Goal: Communication & Community: Connect with others

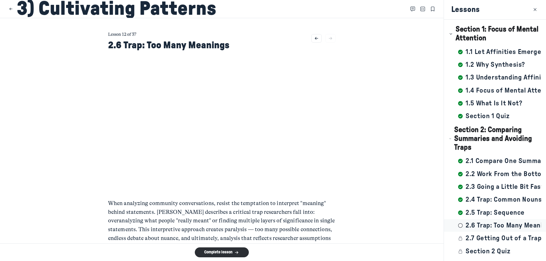
scroll to position [85, 0]
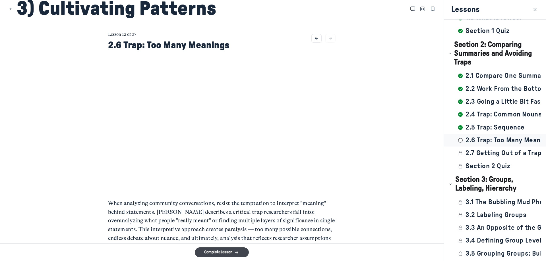
click at [231, 254] on button "Complete lesson" at bounding box center [222, 253] width 54 height 10
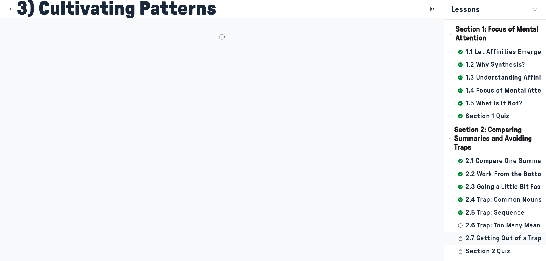
scroll to position [98, 0]
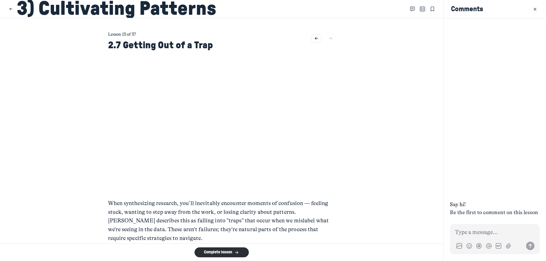
click at [421, 10] on use "Close Table of contents" at bounding box center [423, 9] width 5 height 4
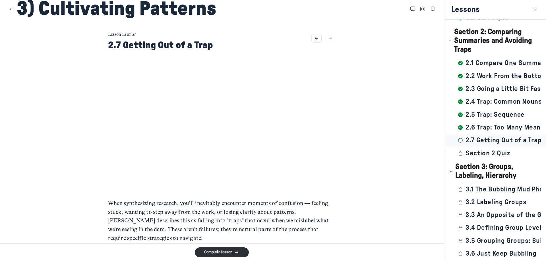
click at [351, 188] on main "Lesson 13 of 37 2.7 Getting Out of a Trap When synthesizing research, you'll in…" at bounding box center [222, 131] width 444 height 226
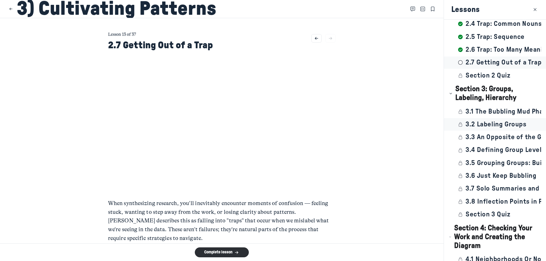
scroll to position [184, 0]
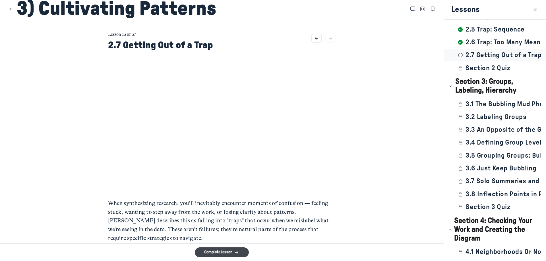
click at [215, 254] on button "Complete lesson" at bounding box center [222, 253] width 54 height 10
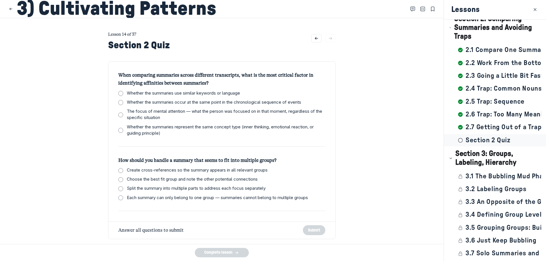
scroll to position [28, 0]
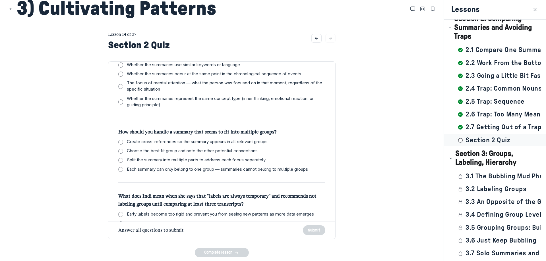
click at [150, 88] on span "The focus of mental attention — what the person was focused on in that moment, …" at bounding box center [226, 86] width 199 height 13
click at [123, 88] on input "The focus of mental attention — what the person was focused on in that moment, …" at bounding box center [120, 86] width 5 height 5
checkbox input "true"
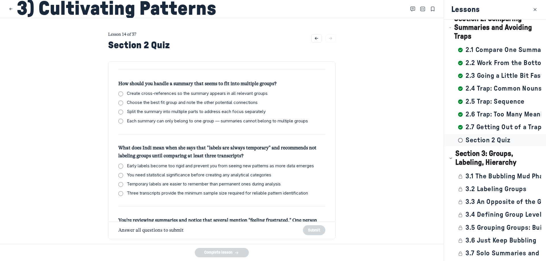
scroll to position [85, 0]
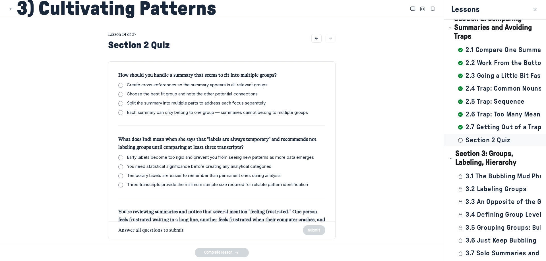
click at [176, 112] on span "Each summary can only belong to one group — summaries cannot belong to multiple…" at bounding box center [217, 113] width 181 height 7
click at [123, 112] on input "Each summary can only belong to one group — summaries cannot belong to multiple…" at bounding box center [120, 112] width 5 height 5
checkbox input "true"
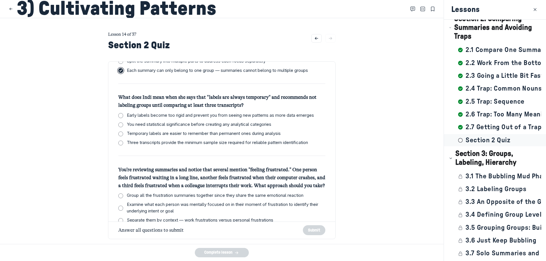
scroll to position [142, 0]
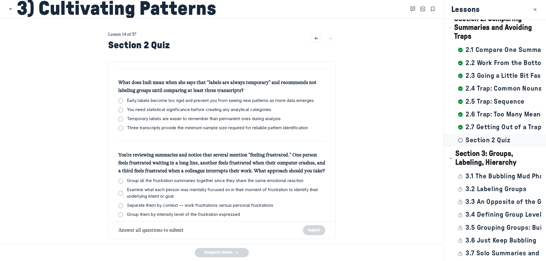
click at [174, 102] on span "Early labels become too rigid and prevent you from seeing new patterns as more …" at bounding box center [220, 101] width 187 height 7
click at [123, 102] on input "Early labels become too rigid and prevent you from seeing new patterns as more …" at bounding box center [120, 100] width 5 height 5
checkbox input "true"
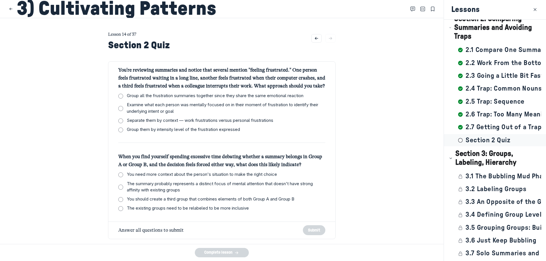
scroll to position [235, 0]
click at [202, 106] on span "Examine what each person was mentally focused on in their moment of frustration…" at bounding box center [226, 108] width 199 height 13
click at [123, 106] on input "Examine what each person was mentally focused on in their moment of frustration…" at bounding box center [120, 108] width 5 height 5
checkbox input "true"
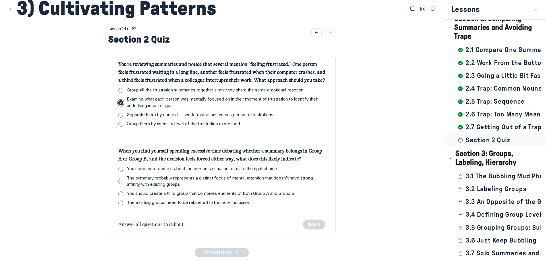
scroll to position [7, 0]
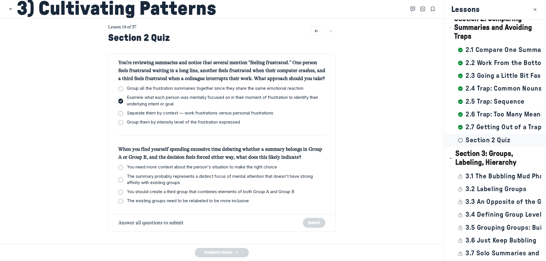
click at [236, 166] on span "You need more context about the person's situation to make the right choice" at bounding box center [202, 167] width 150 height 7
click at [123, 166] on input "You need more context about the person's situation to make the right choice" at bounding box center [120, 167] width 5 height 5
checkbox input "true"
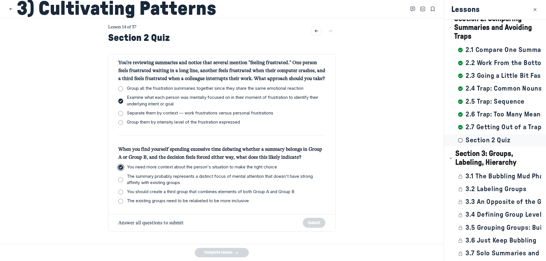
checkbox input "true"
click at [313, 224] on button "Submit" at bounding box center [314, 223] width 23 height 10
checkbox input "true"
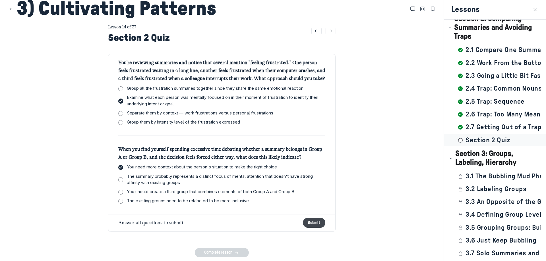
checkbox input "true"
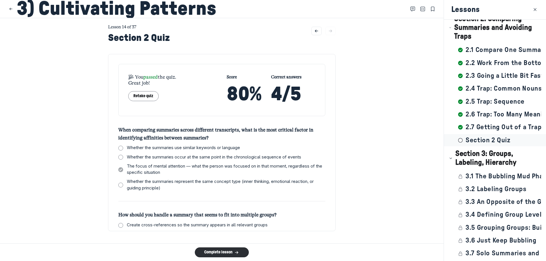
scroll to position [0, 0]
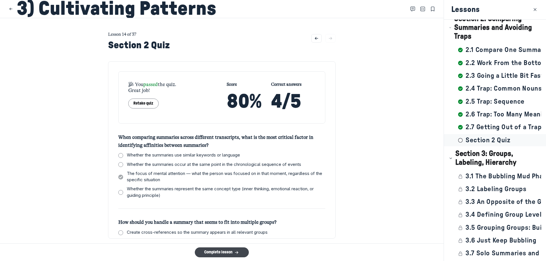
click at [234, 254] on icon "submit" at bounding box center [237, 253] width 6 height 5
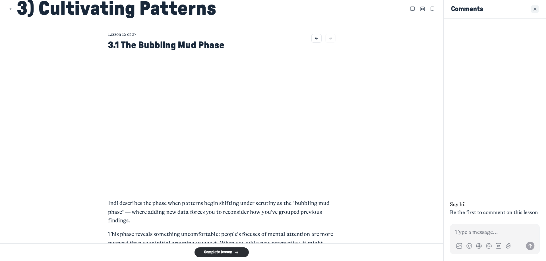
click at [537, 12] on icon "Close" at bounding box center [535, 9] width 5 height 6
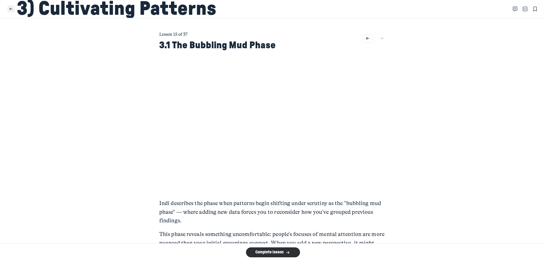
click at [10, 9] on use "Close" at bounding box center [11, 9] width 3 height 2
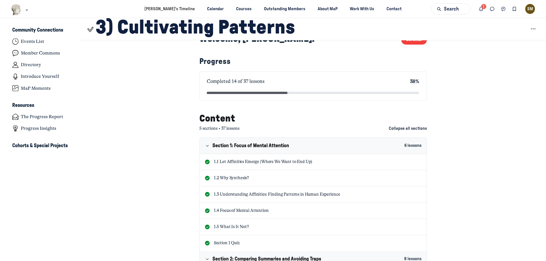
scroll to position [114, 0]
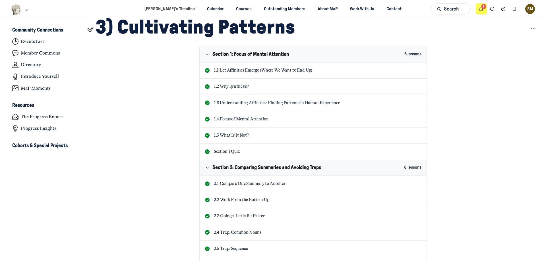
click at [478, 11] on button "Notifications" at bounding box center [481, 8] width 11 height 11
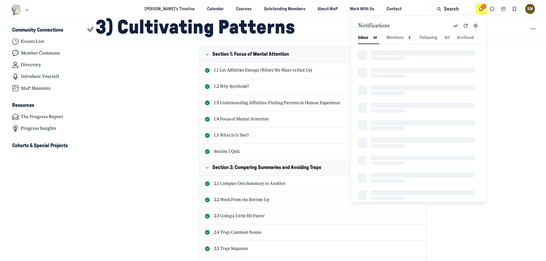
scroll to position [775, 1248]
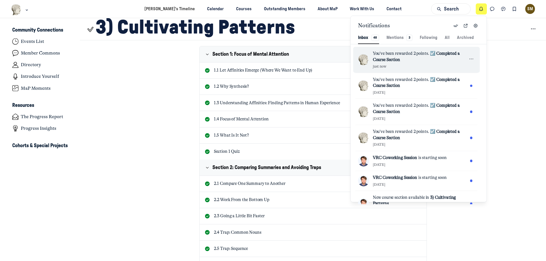
click at [449, 63] on div "You've been rewarded 2 points. ☑️ Completed a Course Section just now" at bounding box center [420, 60] width 95 height 18
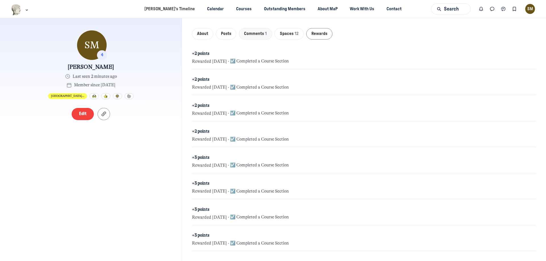
click at [264, 37] on button "Comments 1" at bounding box center [255, 34] width 33 height 12
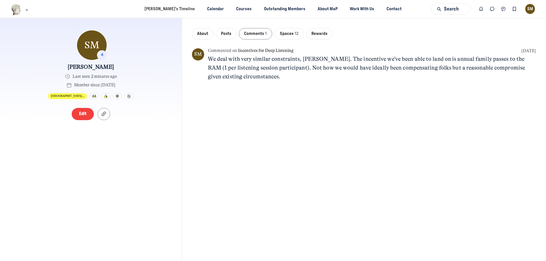
click at [289, 40] on div "About Posts Comments 1 Spaces 12 Rewards" at bounding box center [364, 36] width 345 height 17
click at [294, 36] on span "Spaces 12" at bounding box center [289, 34] width 19 height 6
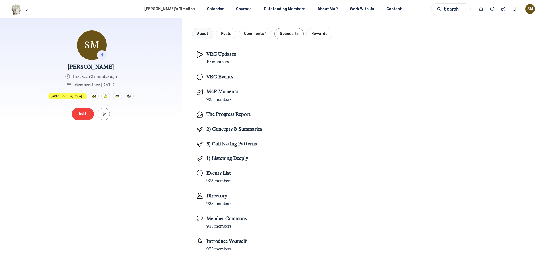
click at [199, 32] on span "About" at bounding box center [202, 34] width 11 height 6
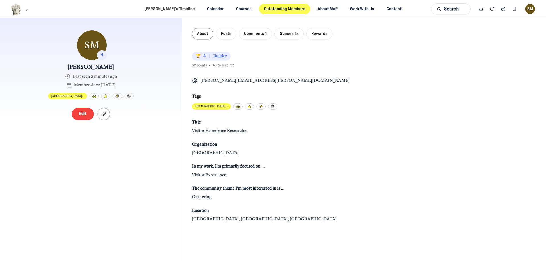
click at [278, 12] on link "Outstanding Members" at bounding box center [285, 9] width 52 height 11
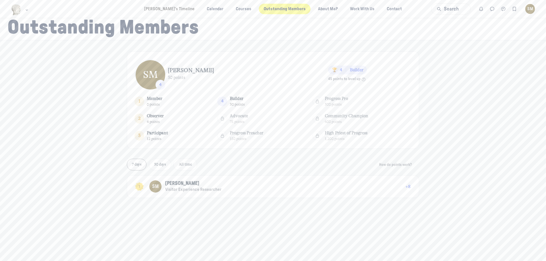
scroll to position [22, 0]
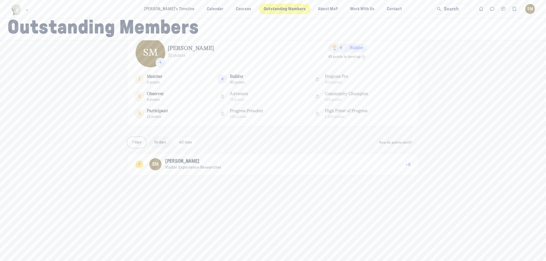
click at [154, 140] on span "30 days" at bounding box center [160, 142] width 12 height 4
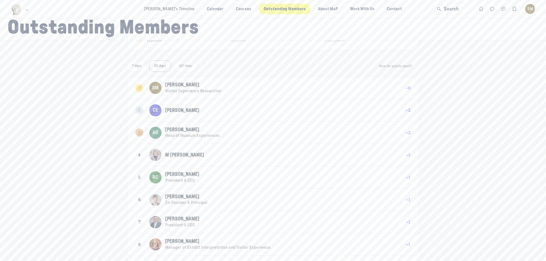
scroll to position [108, 0]
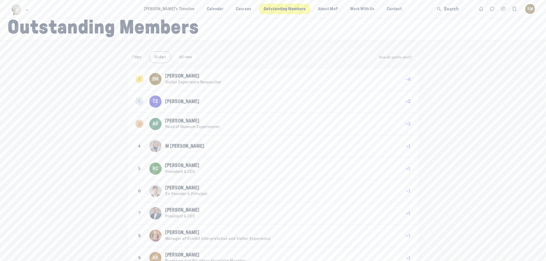
click at [168, 121] on span "[PERSON_NAME]" at bounding box center [182, 121] width 34 height 5
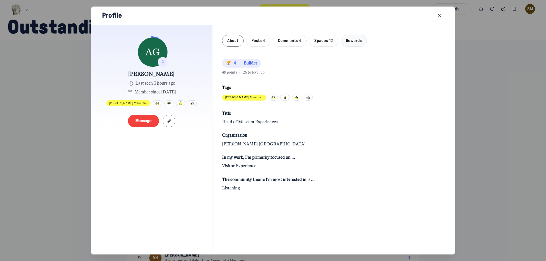
click at [359, 40] on span "Rewards" at bounding box center [354, 41] width 16 height 6
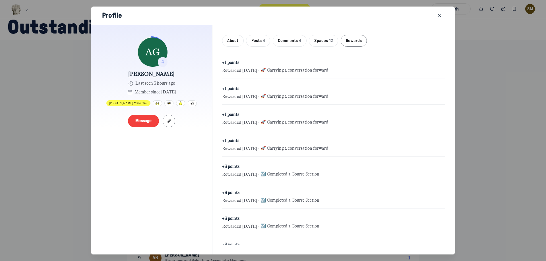
scroll to position [0, 0]
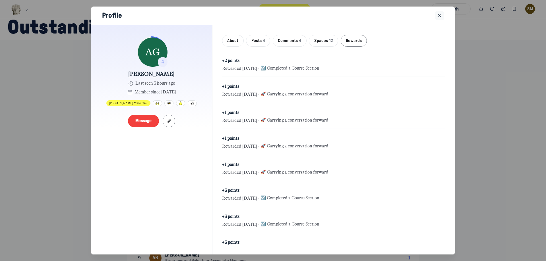
click at [440, 18] on icon "Close" at bounding box center [440, 16] width 6 height 6
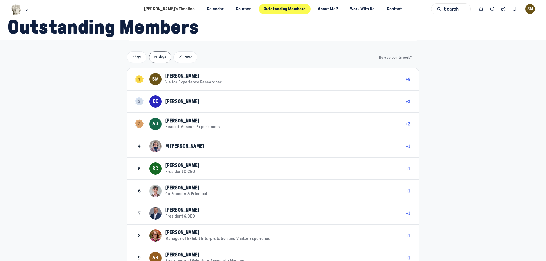
click at [191, 78] on span "[PERSON_NAME]" at bounding box center [182, 76] width 34 height 5
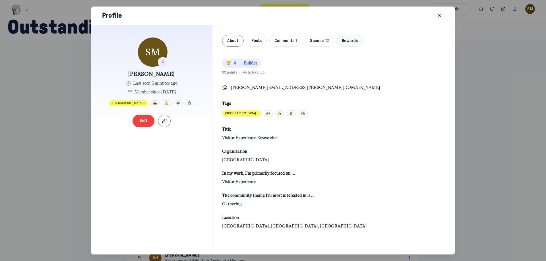
click at [350, 42] on span "Rewards" at bounding box center [350, 41] width 16 height 6
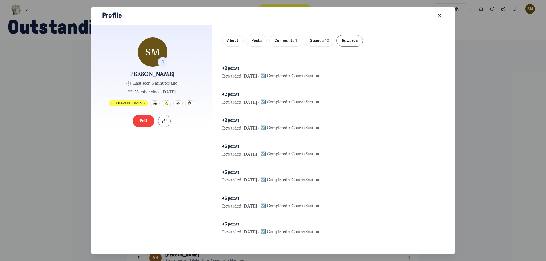
scroll to position [11, 0]
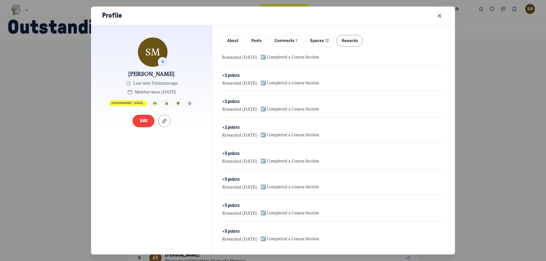
click at [440, 18] on icon "Close" at bounding box center [440, 16] width 6 height 6
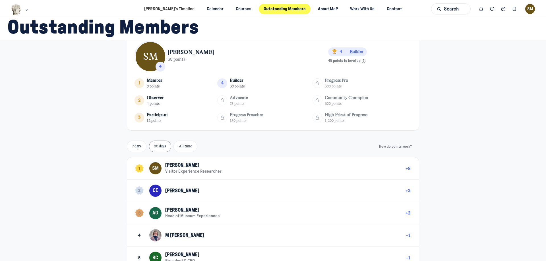
scroll to position [0, 0]
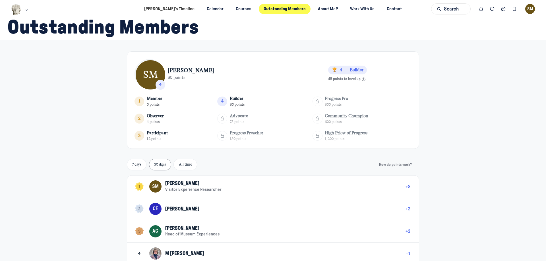
click at [191, 213] on button "CE [PERSON_NAME]" at bounding box center [275, 209] width 252 height 12
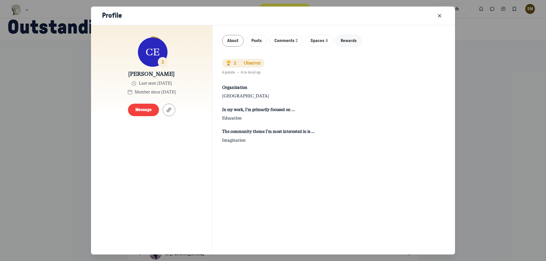
click at [348, 43] on span "Rewards" at bounding box center [349, 41] width 16 height 6
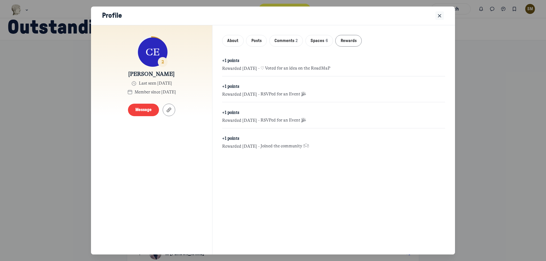
click at [442, 15] on icon "Close" at bounding box center [440, 16] width 6 height 6
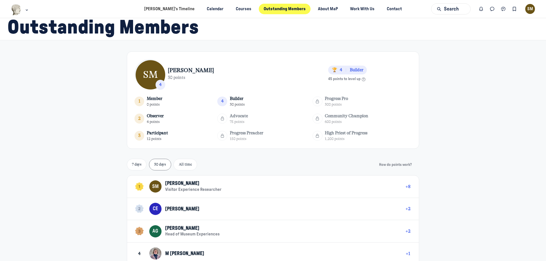
click at [394, 162] on button "How do points work?" at bounding box center [395, 165] width 33 height 8
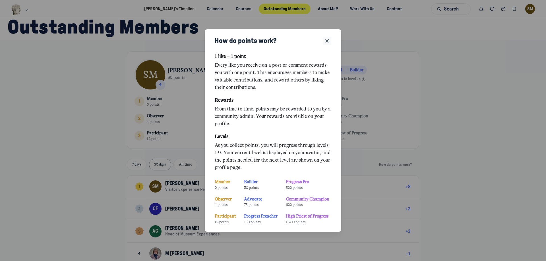
click at [326, 40] on icon "Close" at bounding box center [327, 41] width 6 height 6
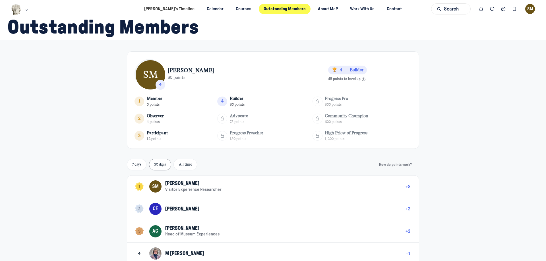
click at [434, 121] on div "SM 4 [PERSON_NAME] 30 points 🏆 4 Builder 45 points to level up 1 Member 0 point…" at bounding box center [273, 241] width 546 height 402
click at [176, 10] on link "[PERSON_NAME]’s Timeline" at bounding box center [169, 9] width 60 height 11
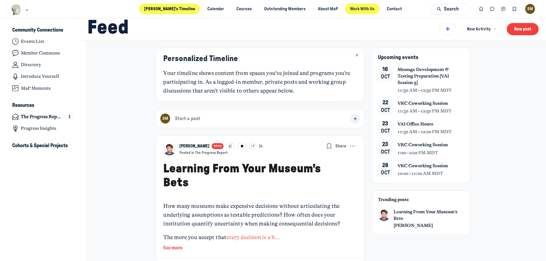
click at [345, 10] on link "Work With Us" at bounding box center [362, 9] width 34 height 11
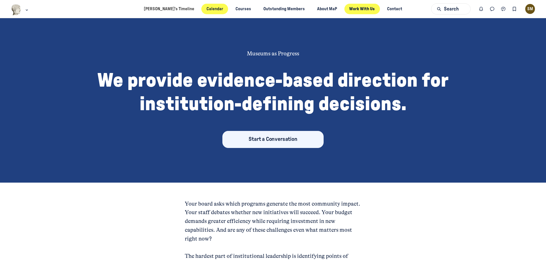
click at [201, 11] on link "Calendar" at bounding box center [214, 9] width 27 height 11
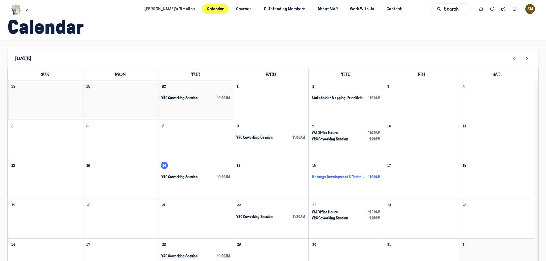
click at [325, 178] on span "Message Development & Testing Preparation [VAI Session 3]" at bounding box center [339, 177] width 54 height 5
click at [169, 176] on span "VRC Coworking Session" at bounding box center [179, 177] width 36 height 5
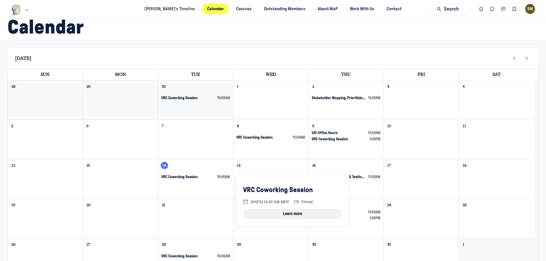
click at [286, 214] on button "Learn more" at bounding box center [292, 214] width 98 height 10
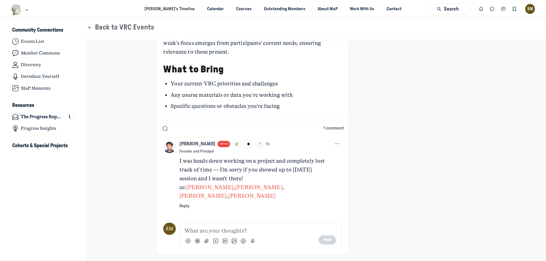
scroll to position [334, 0]
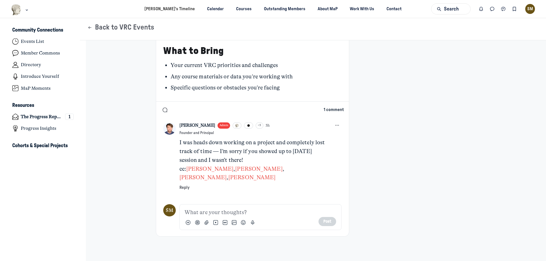
click at [333, 112] on button "1 comment" at bounding box center [334, 110] width 20 height 6
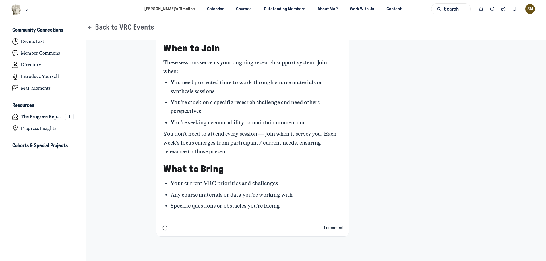
scroll to position [216, 0]
click at [339, 230] on button "1 comment" at bounding box center [334, 228] width 20 height 6
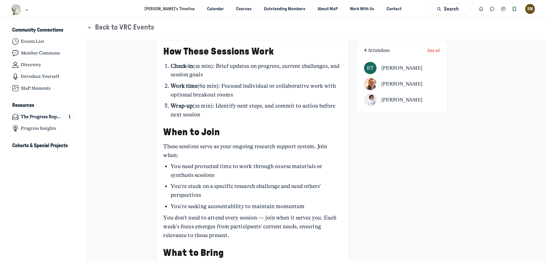
scroll to position [334, 0]
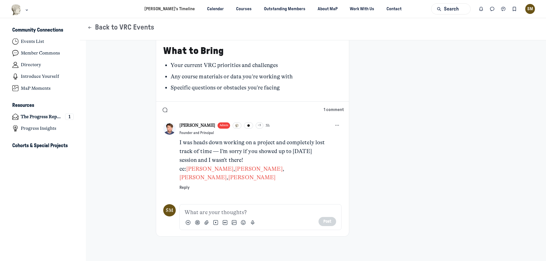
click at [184, 126] on link "[PERSON_NAME]" at bounding box center [198, 126] width 36 height 6
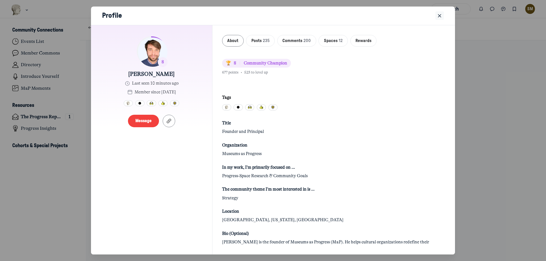
click at [442, 17] on icon "Close" at bounding box center [440, 16] width 6 height 6
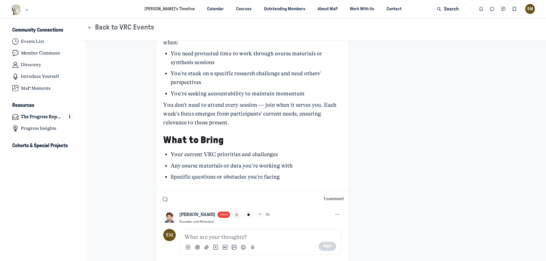
scroll to position [0, 0]
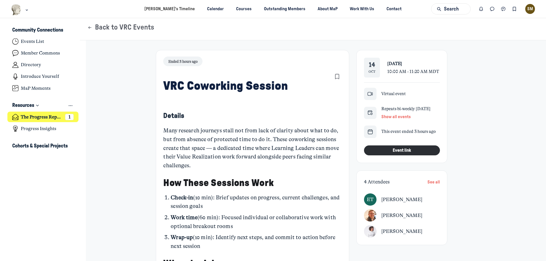
click at [48, 120] on link "The Progress Report 1" at bounding box center [42, 117] width 71 height 11
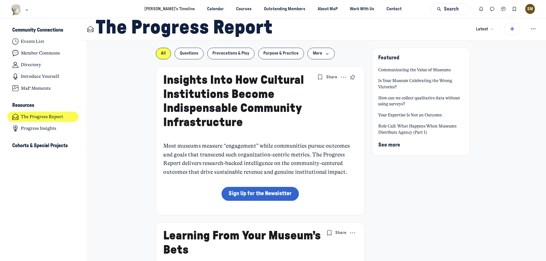
click at [448, 162] on div "Featured Communicating the Value of Museums Is Your Museum Celebrating the Wron…" at bounding box center [421, 108] width 98 height 120
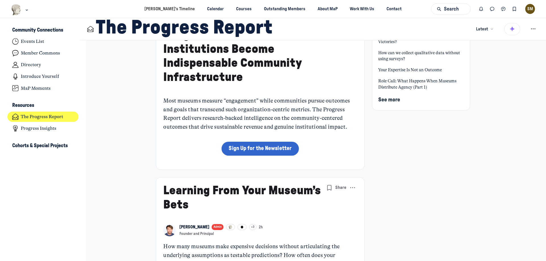
scroll to position [28, 0]
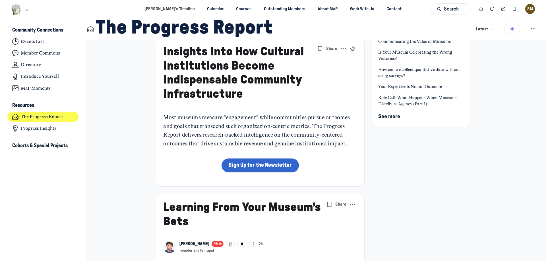
click at [273, 86] on link "Insights Into How Cultural Institutions Become Indispensable Community Infrastr…" at bounding box center [233, 73] width 141 height 55
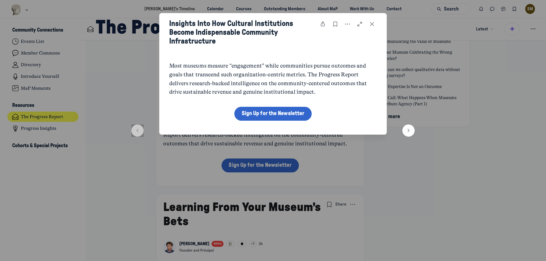
click at [371, 27] on button "Close post" at bounding box center [372, 24] width 10 height 10
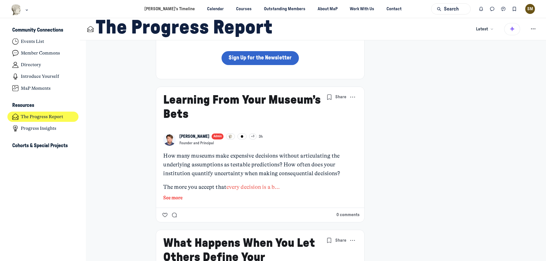
scroll to position [142, 0]
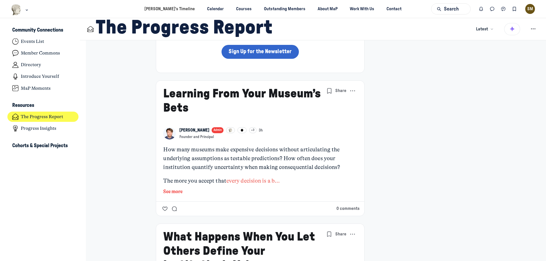
click at [179, 191] on button "See more" at bounding box center [260, 191] width 194 height 7
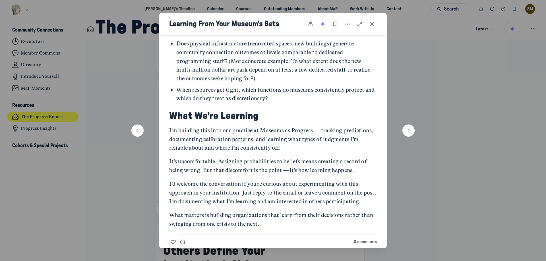
scroll to position [854, 0]
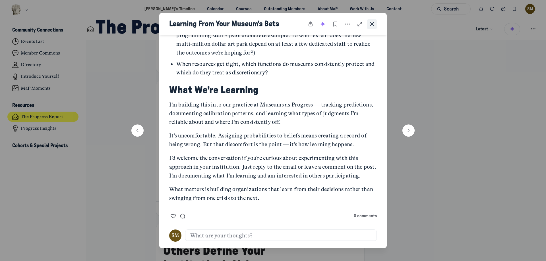
click at [372, 25] on icon "Close post" at bounding box center [372, 24] width 6 height 6
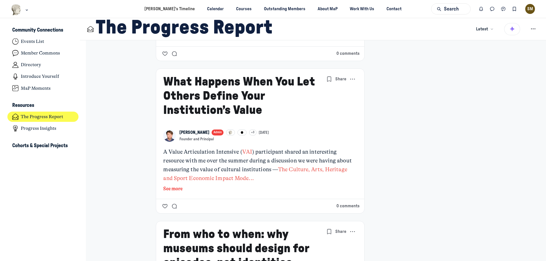
scroll to position [341, 0]
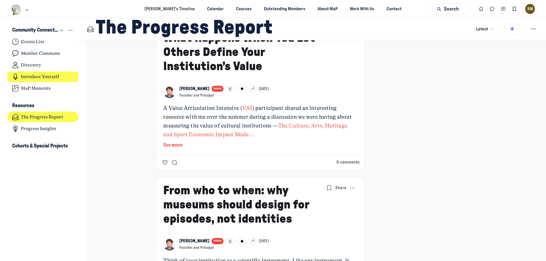
click at [43, 76] on h4 "Introduce Yourself" at bounding box center [40, 77] width 38 height 6
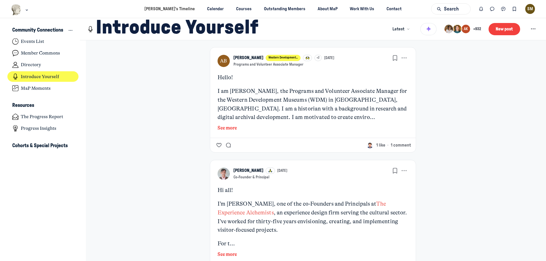
scroll to position [256, 0]
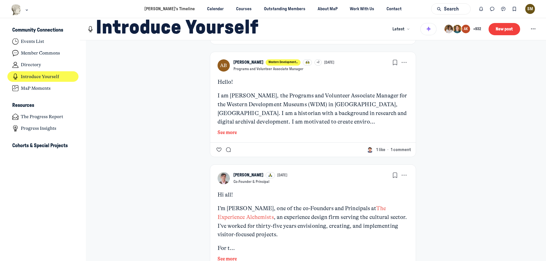
click at [231, 127] on div "Hello! I am Anne Baycroft, the Programs and Volunteer Associate Manager for the…" at bounding box center [313, 107] width 191 height 59
click at [231, 130] on button "See more" at bounding box center [313, 132] width 191 height 7
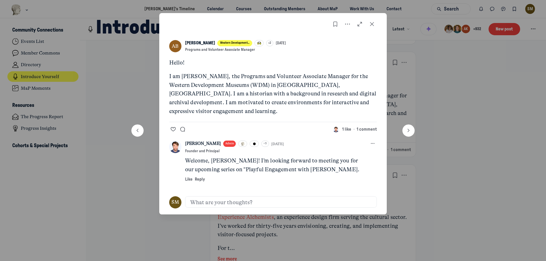
click at [372, 22] on icon "Close post" at bounding box center [372, 24] width 6 height 6
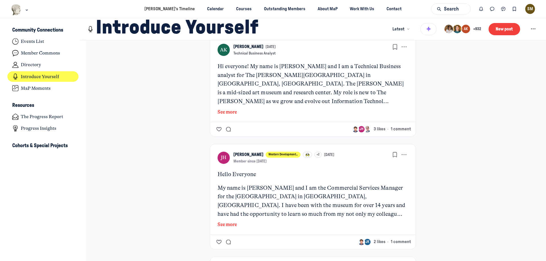
scroll to position [967, 0]
click at [230, 221] on button "See more" at bounding box center [313, 224] width 191 height 7
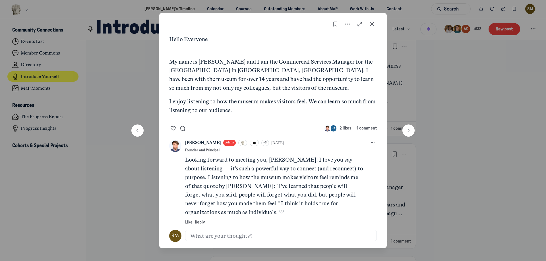
scroll to position [33, 0]
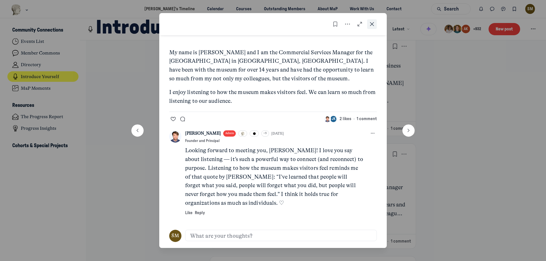
click at [370, 25] on icon "Close post" at bounding box center [372, 24] width 6 height 6
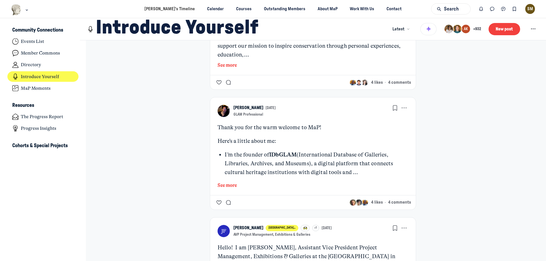
scroll to position [2504, 0]
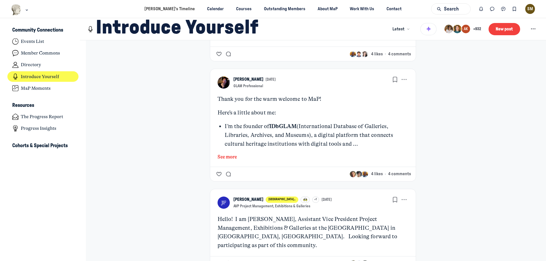
click at [392, 261] on button "3 comments" at bounding box center [399, 264] width 23 height 6
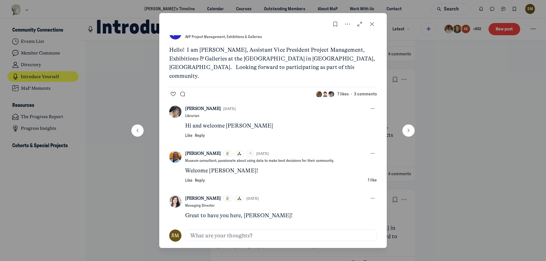
scroll to position [17, 0]
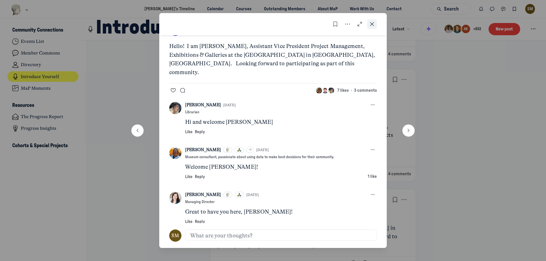
click at [376, 24] on button "Close post" at bounding box center [372, 24] width 10 height 10
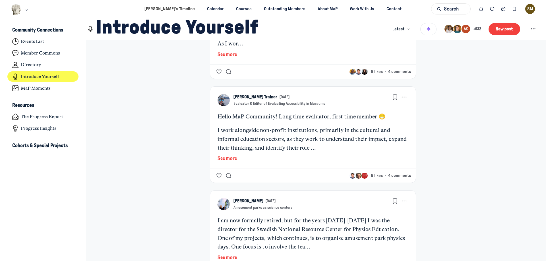
scroll to position [3699, 0]
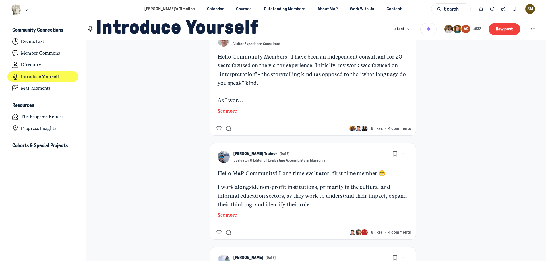
click at [253, 151] on link "Laureen Trainer" at bounding box center [256, 154] width 44 height 6
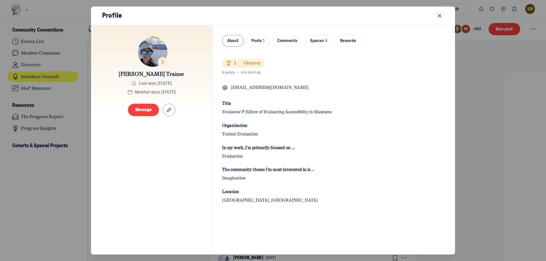
click at [440, 14] on icon "Close" at bounding box center [440, 16] width 6 height 6
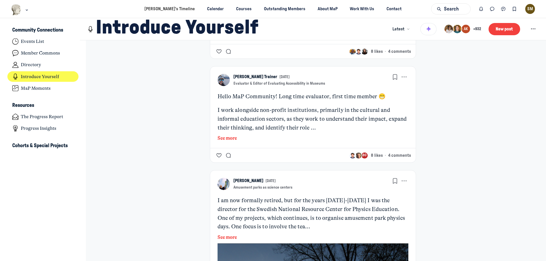
scroll to position [3784, 0]
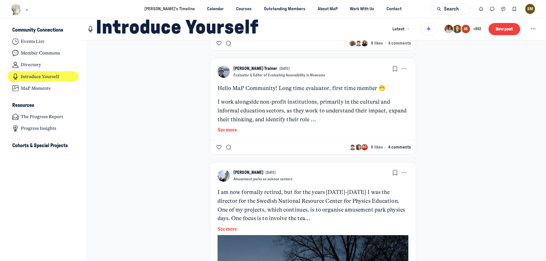
click at [401, 145] on button "4 comments" at bounding box center [399, 148] width 23 height 6
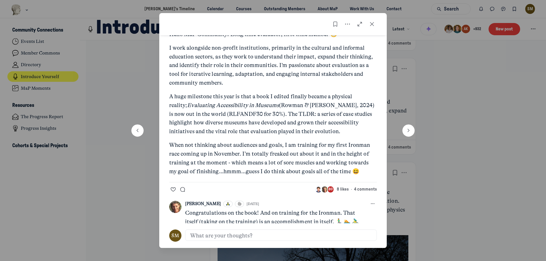
scroll to position [114, 0]
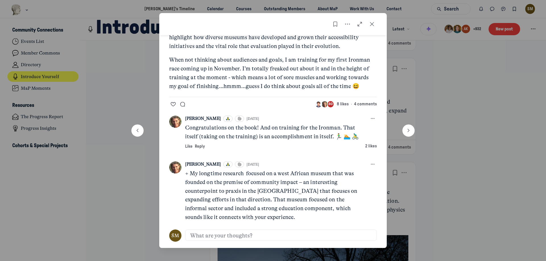
drag, startPoint x: 376, startPoint y: 27, endPoint x: 384, endPoint y: 35, distance: 10.9
click at [376, 25] on button "Close post" at bounding box center [372, 24] width 10 height 10
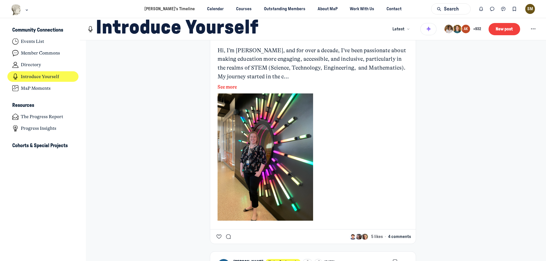
scroll to position [5349, 0]
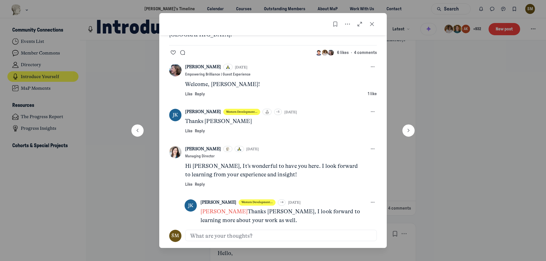
scroll to position [63, 0]
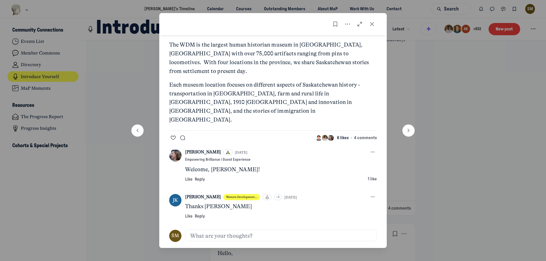
click at [337, 135] on span "6 likes" at bounding box center [343, 138] width 12 height 6
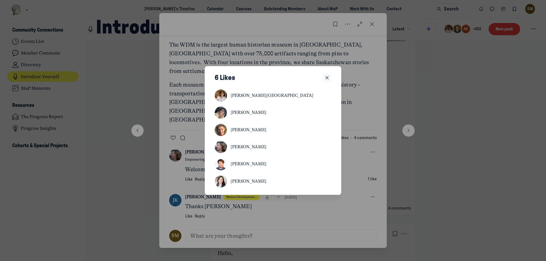
click at [328, 79] on icon "Close" at bounding box center [327, 78] width 6 height 6
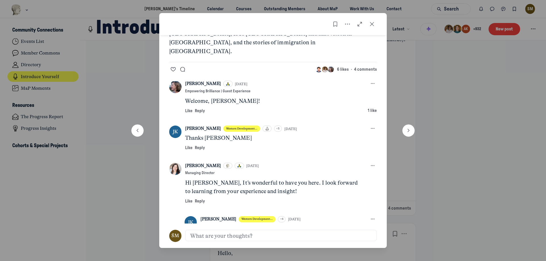
scroll to position [148, 0]
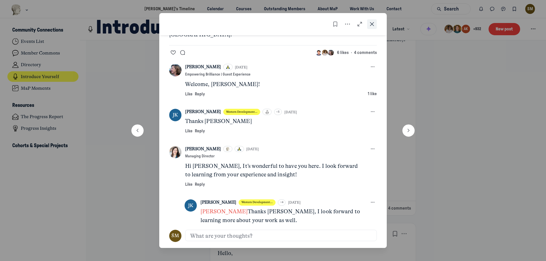
click at [373, 20] on button "Close post" at bounding box center [372, 24] width 10 height 10
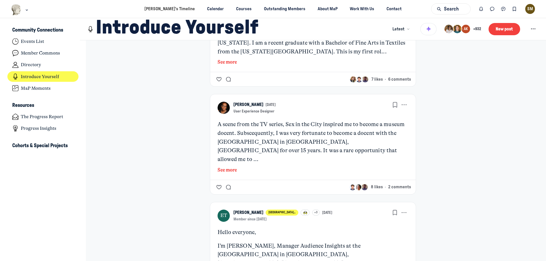
scroll to position [9020, 0]
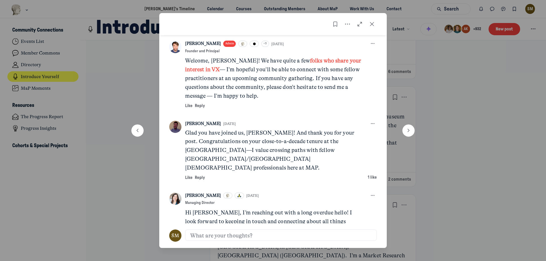
scroll to position [115, 0]
click at [203, 120] on link "William Brereton" at bounding box center [203, 123] width 36 height 6
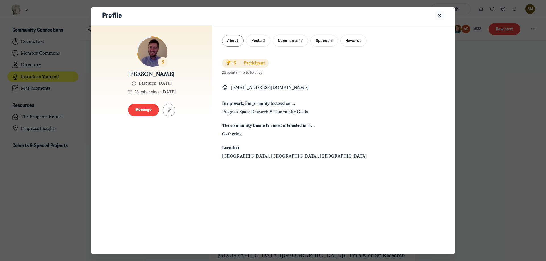
click at [441, 16] on icon "Close" at bounding box center [440, 16] width 6 height 6
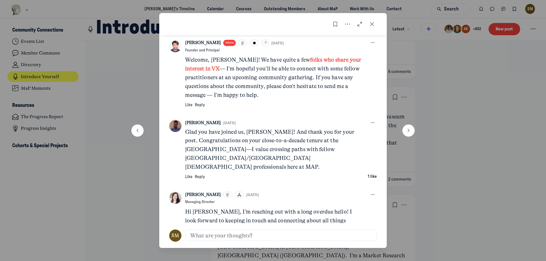
click at [368, 175] on span "1 like" at bounding box center [372, 177] width 9 height 4
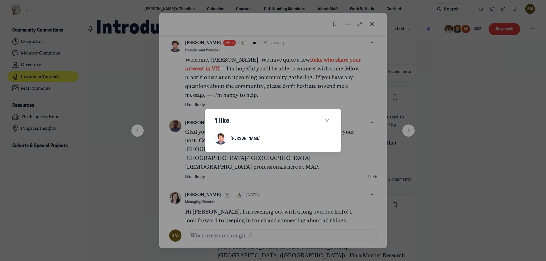
click at [323, 121] on h5 "1 like" at bounding box center [269, 121] width 108 height 9
click at [327, 121] on use "Close" at bounding box center [327, 121] width 3 height 3
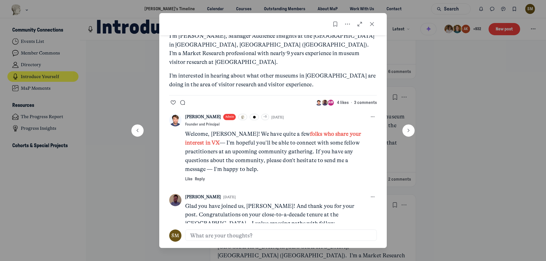
scroll to position [0, 0]
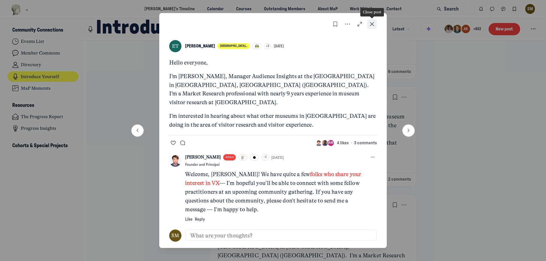
click at [371, 24] on icon "Close post" at bounding box center [372, 24] width 6 height 6
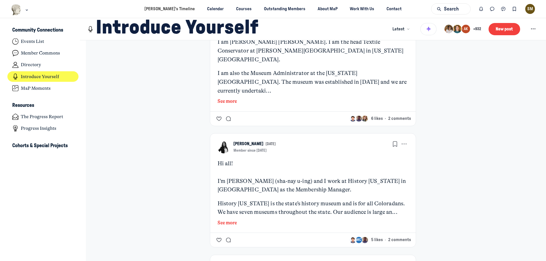
scroll to position [9361, 0]
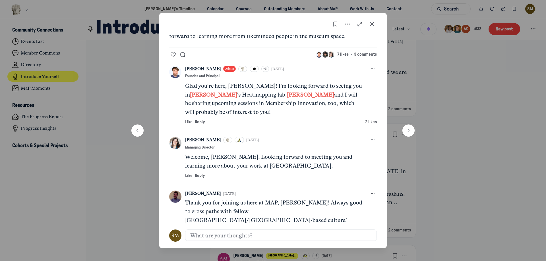
scroll to position [88, 0]
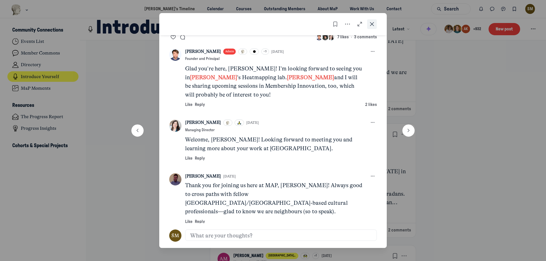
click at [369, 26] on button "Close post" at bounding box center [372, 24] width 10 height 10
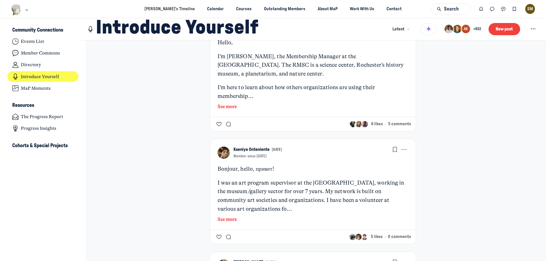
scroll to position [10215, 0]
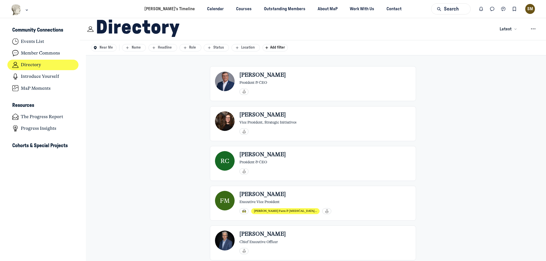
scroll to position [1815, 1119]
click at [188, 45] on div "(935)" at bounding box center [187, 29] width 13 height 42
click at [190, 51] on button "Role" at bounding box center [191, 47] width 22 height 7
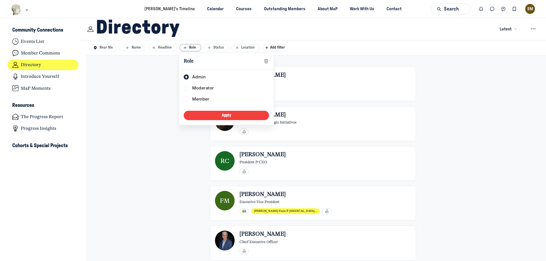
click at [191, 50] on div "(935)" at bounding box center [187, 29] width 13 height 42
